Goal: Task Accomplishment & Management: Use online tool/utility

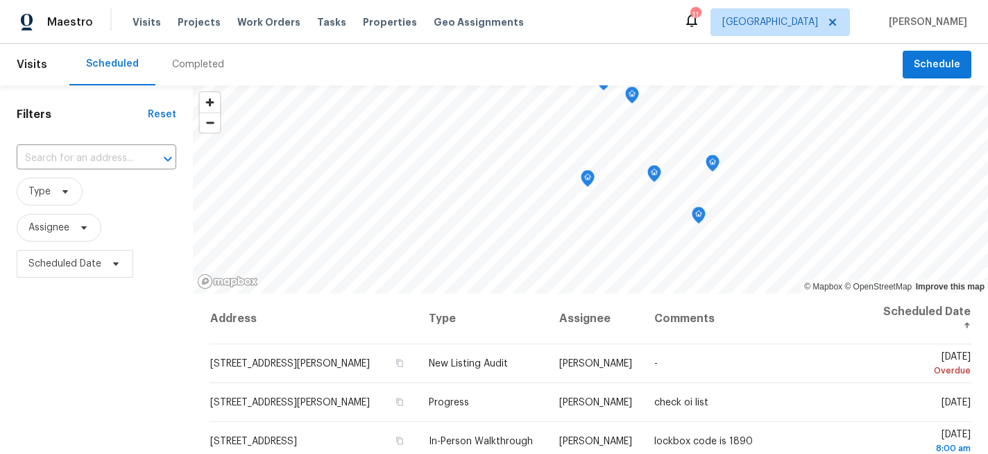
scroll to position [253, 0]
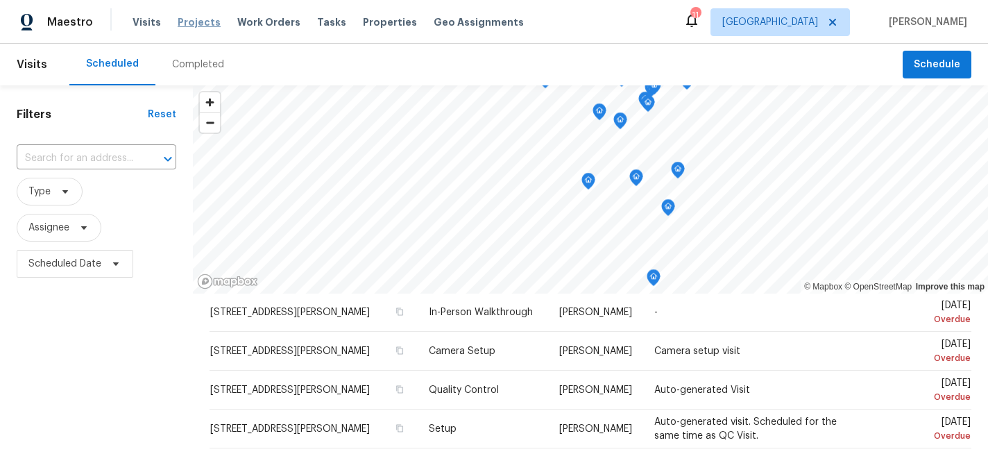
click at [194, 24] on span "Projects" at bounding box center [199, 22] width 43 height 14
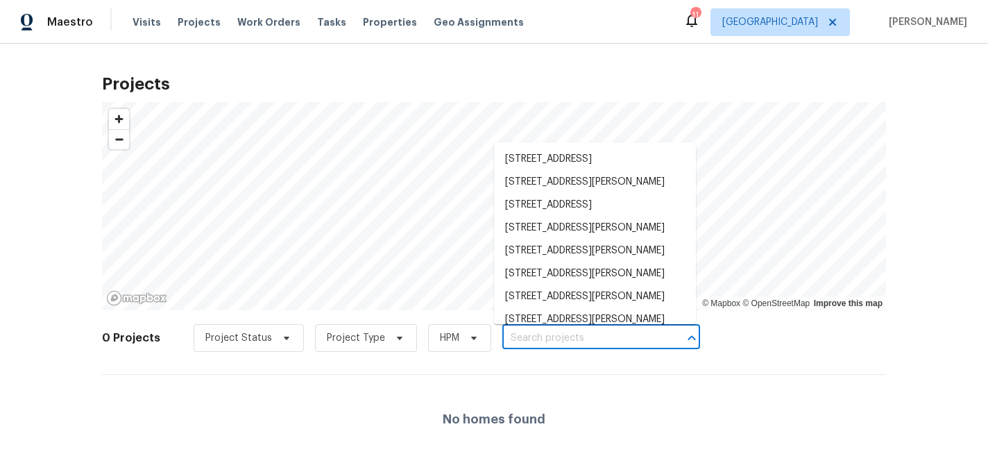
click at [601, 335] on input "text" at bounding box center [581, 339] width 159 height 22
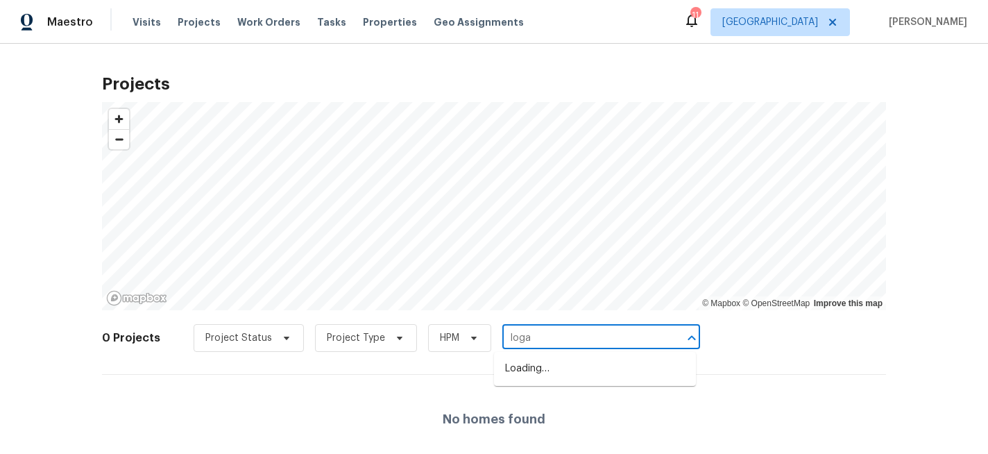
type input "logan"
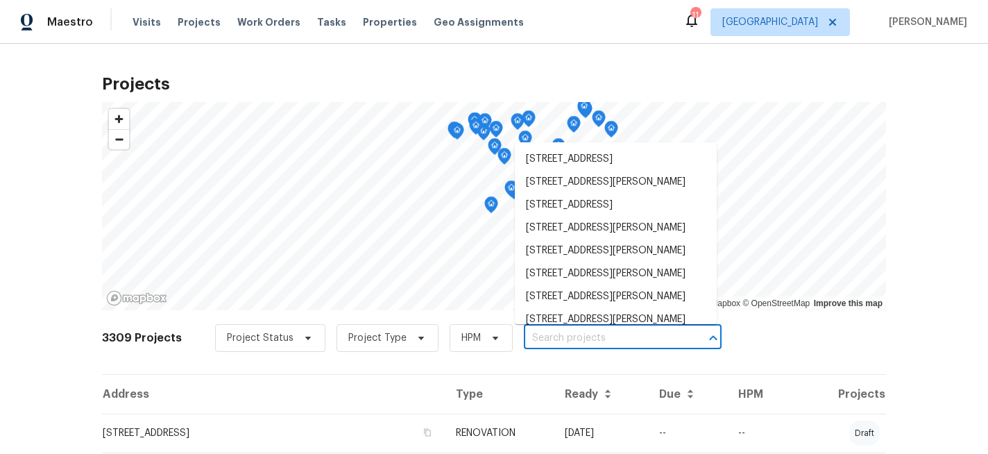
click at [573, 340] on input "text" at bounding box center [603, 339] width 159 height 22
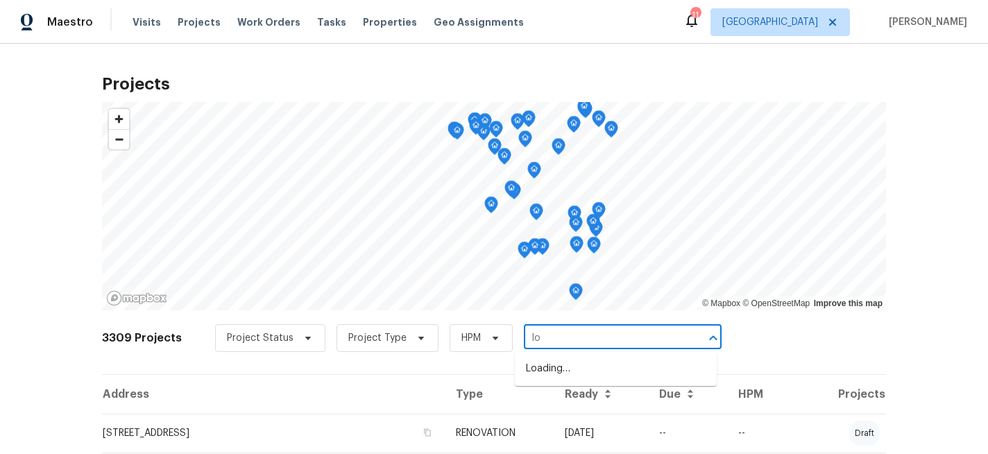
type input "l"
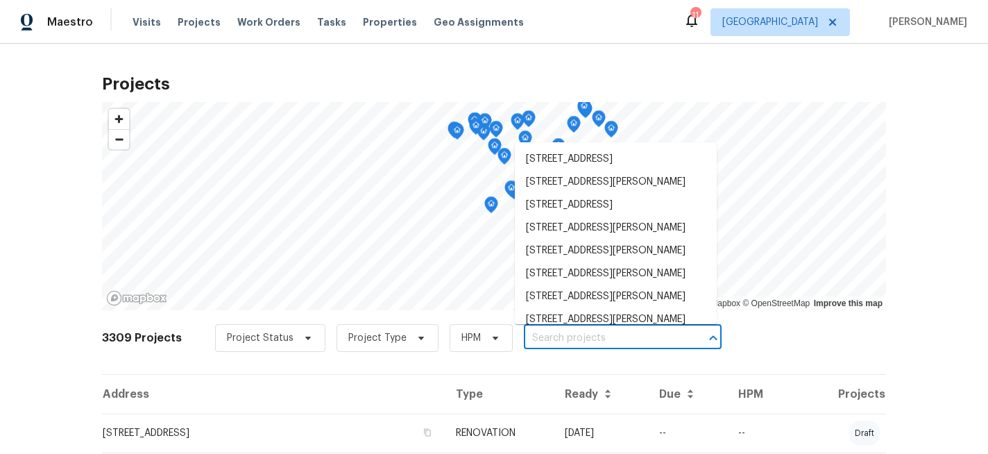
click at [561, 341] on input "text" at bounding box center [603, 339] width 159 height 22
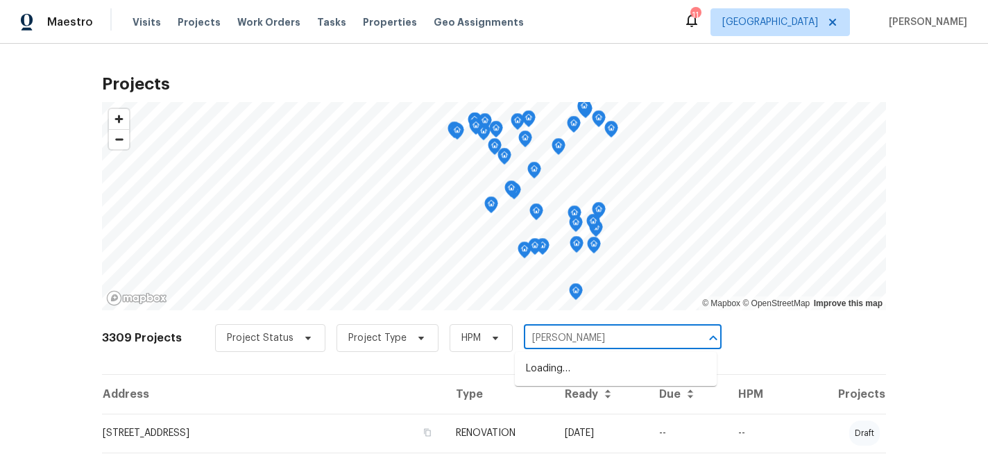
type input "[PERSON_NAME]"
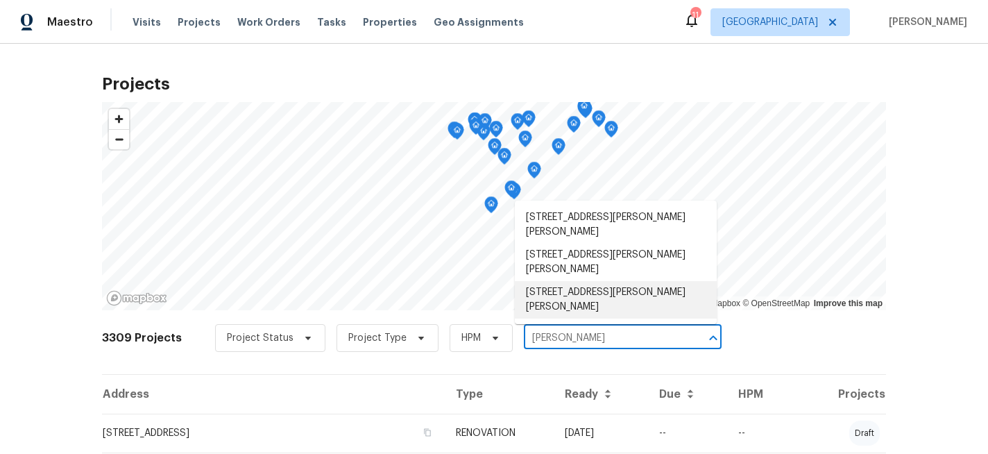
click at [575, 296] on li "[STREET_ADDRESS][PERSON_NAME][PERSON_NAME]" at bounding box center [616, 299] width 202 height 37
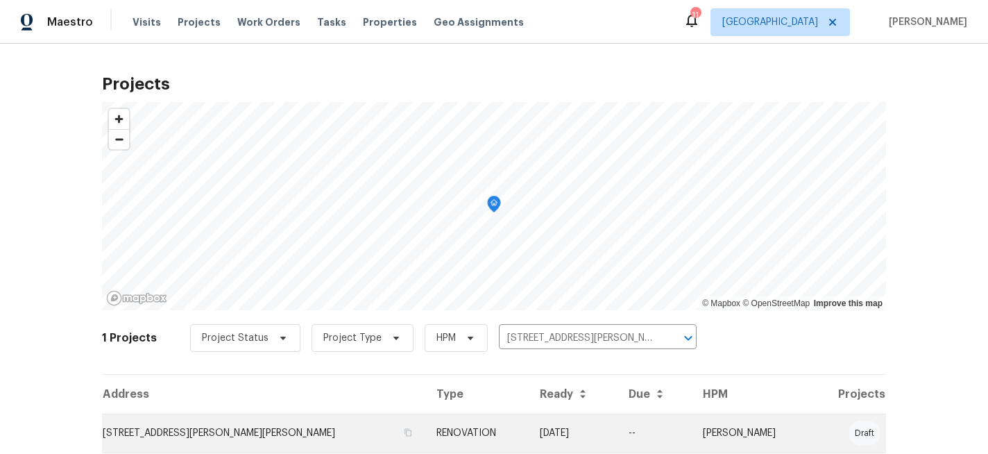
click at [185, 431] on td "[STREET_ADDRESS][PERSON_NAME][PERSON_NAME]" at bounding box center [263, 433] width 323 height 39
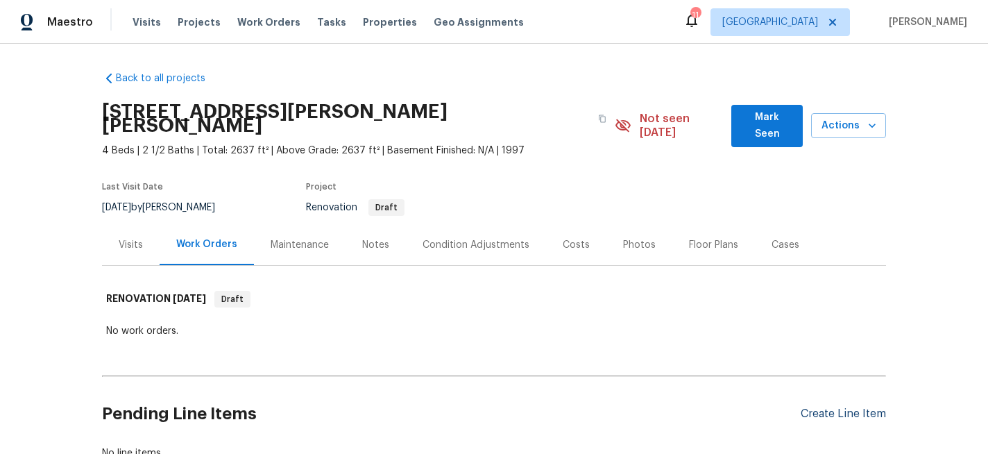
click at [839, 407] on div "Create Line Item" at bounding box center [843, 413] width 85 height 13
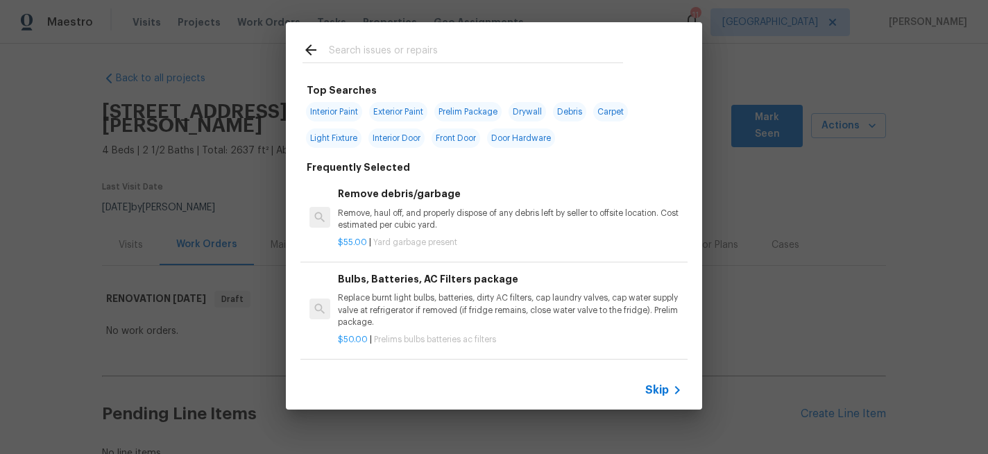
click at [345, 110] on span "Interior Paint" at bounding box center [334, 111] width 56 height 19
type input "Interior Paint"
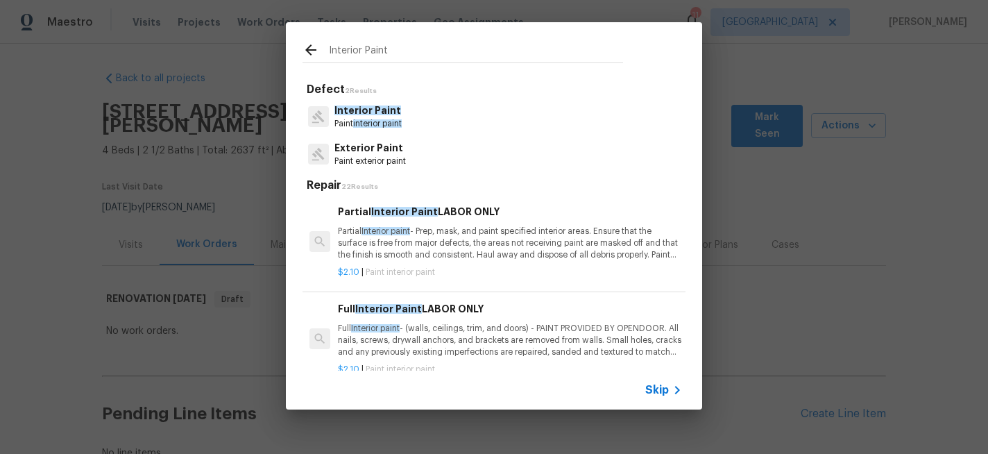
click at [404, 52] on input "Interior Paint" at bounding box center [476, 52] width 294 height 21
click at [484, 341] on p "Full Interior paint - (walls, ceilings, trim, and doors) - PAINT PROVIDED BY OP…" at bounding box center [510, 340] width 344 height 35
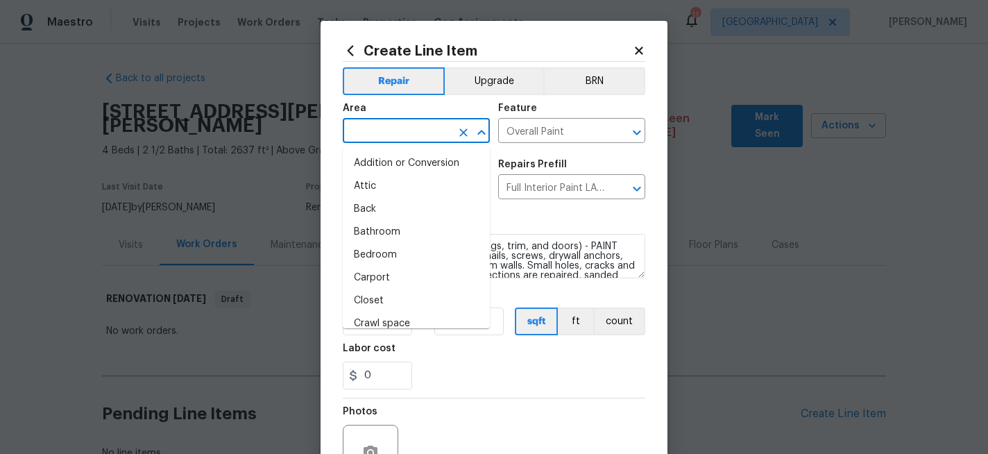
click at [425, 135] on input "text" at bounding box center [397, 132] width 108 height 22
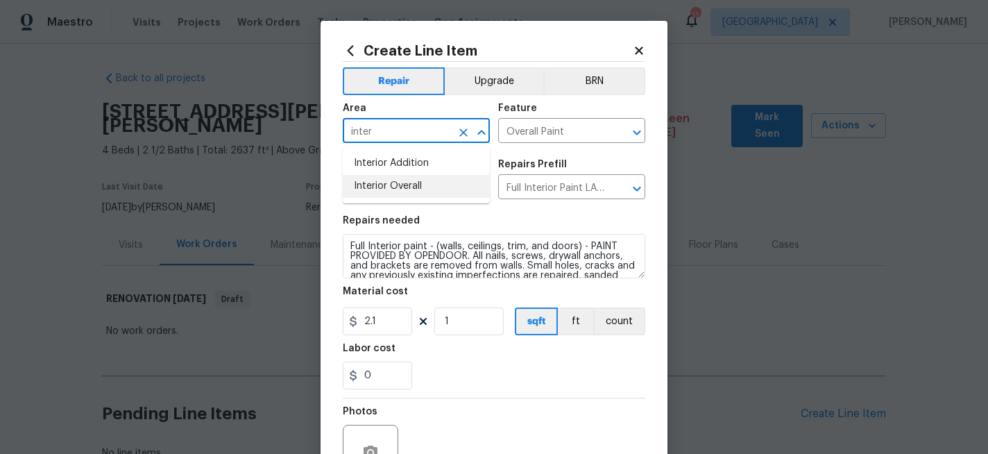
click at [410, 189] on li "Interior Overall" at bounding box center [416, 186] width 147 height 23
type input "Interior Overall"
click at [457, 328] on input "1" at bounding box center [468, 321] width 69 height 28
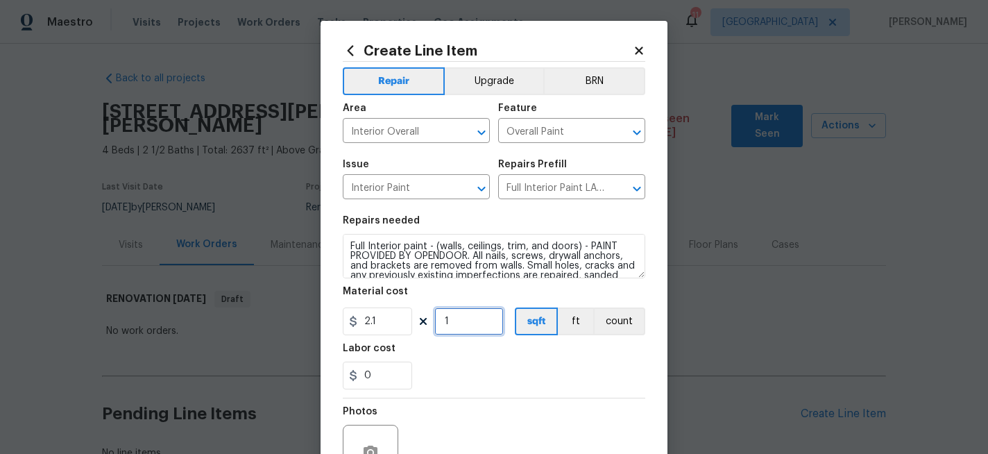
click at [457, 328] on input "1" at bounding box center [468, 321] width 69 height 28
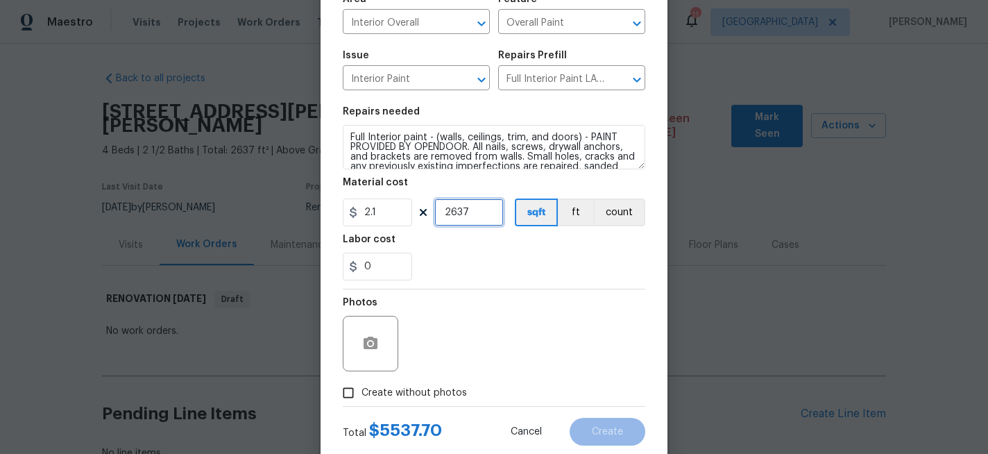
scroll to position [110, 0]
type input "2637"
click at [368, 338] on icon "button" at bounding box center [371, 342] width 14 height 12
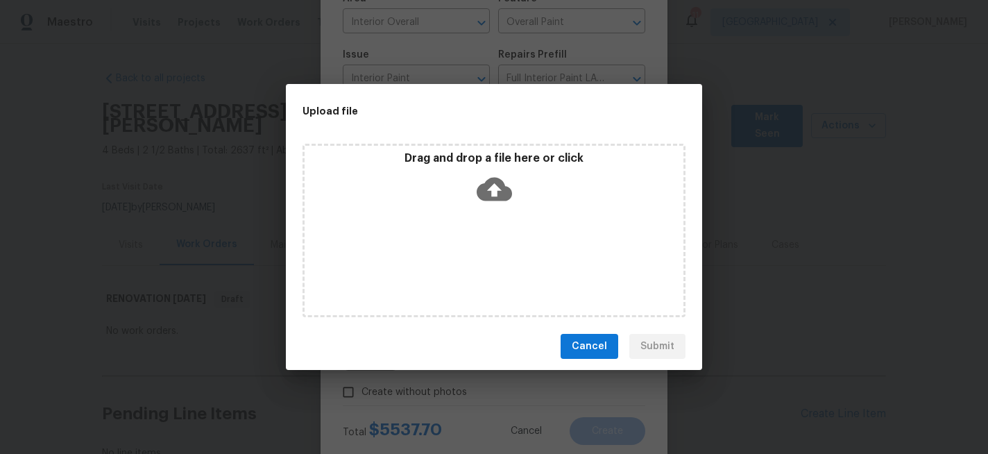
click at [488, 185] on icon at bounding box center [494, 190] width 35 height 24
